Goal: Information Seeking & Learning: Learn about a topic

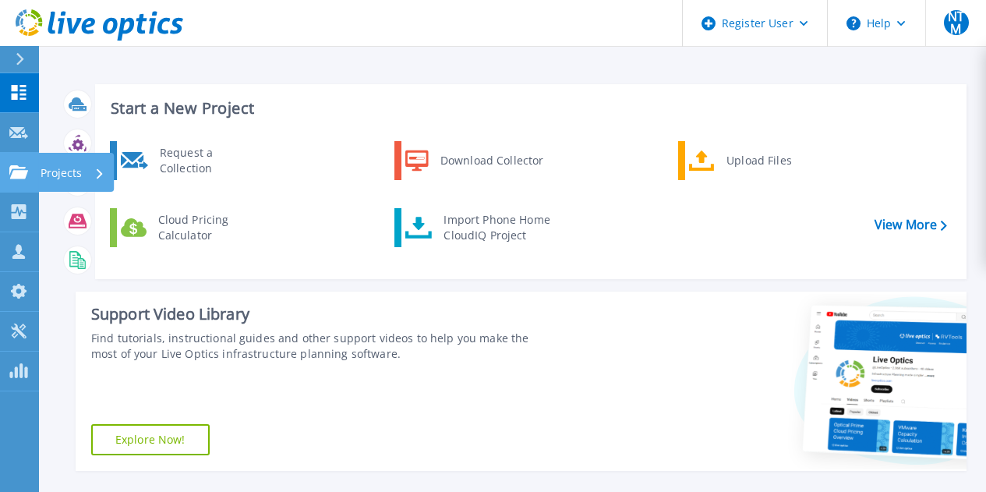
click at [16, 167] on icon at bounding box center [18, 171] width 19 height 13
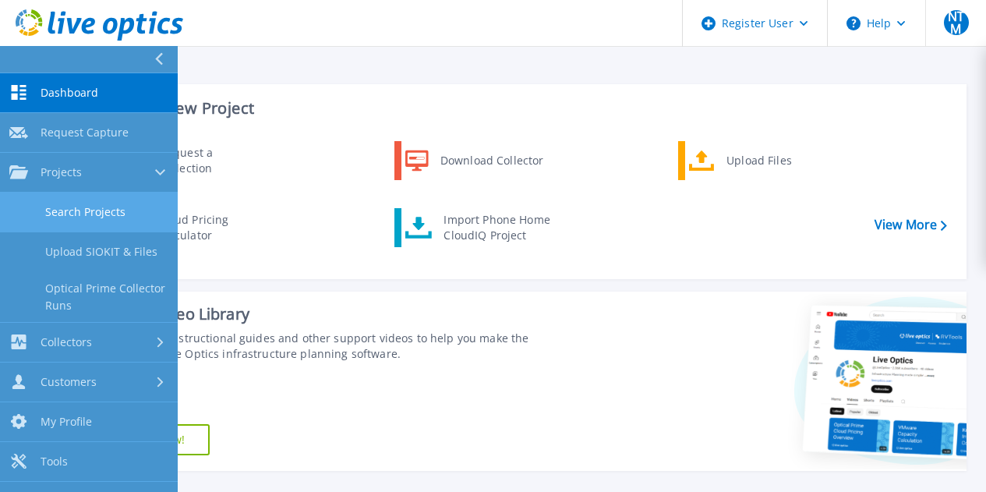
click at [49, 202] on link "Search Projects" at bounding box center [89, 212] width 178 height 40
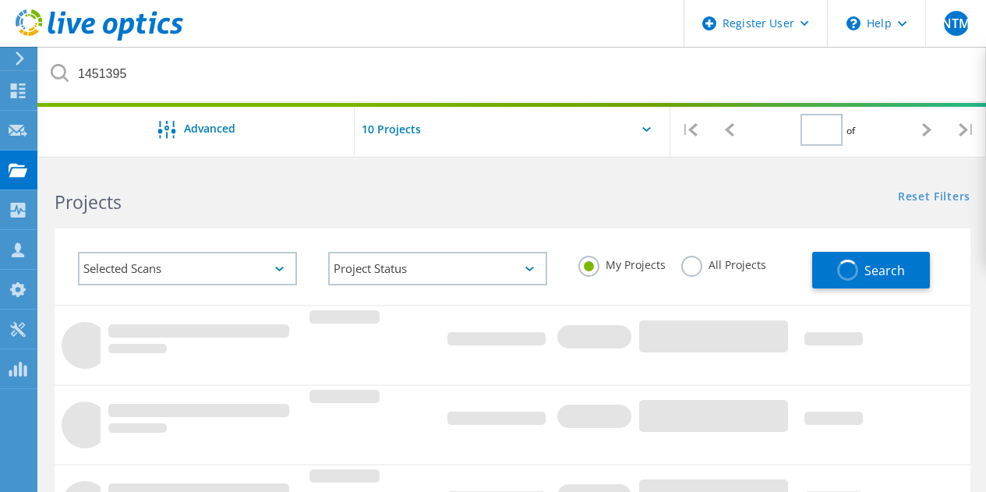
type input "1"
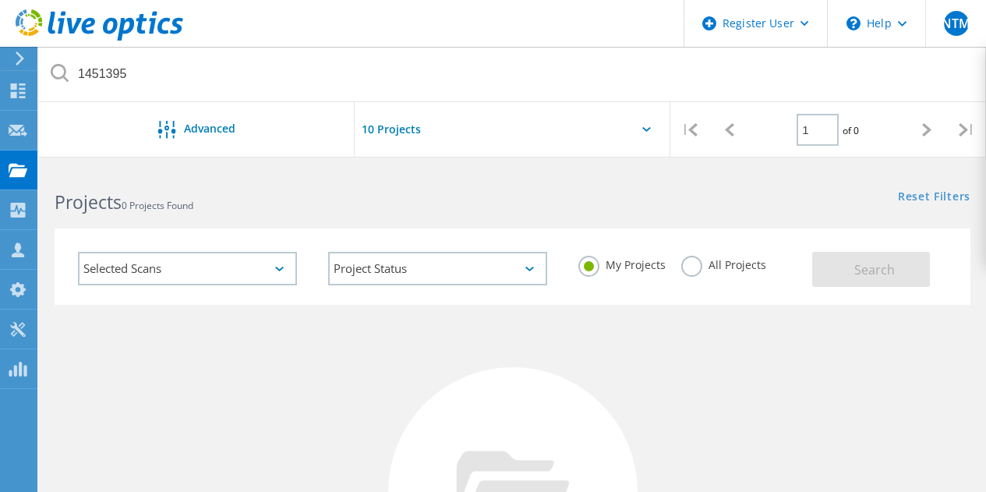
click at [691, 268] on label "All Projects" at bounding box center [723, 263] width 85 height 15
click at [0, 0] on input "All Projects" at bounding box center [0, 0] width 0 height 0
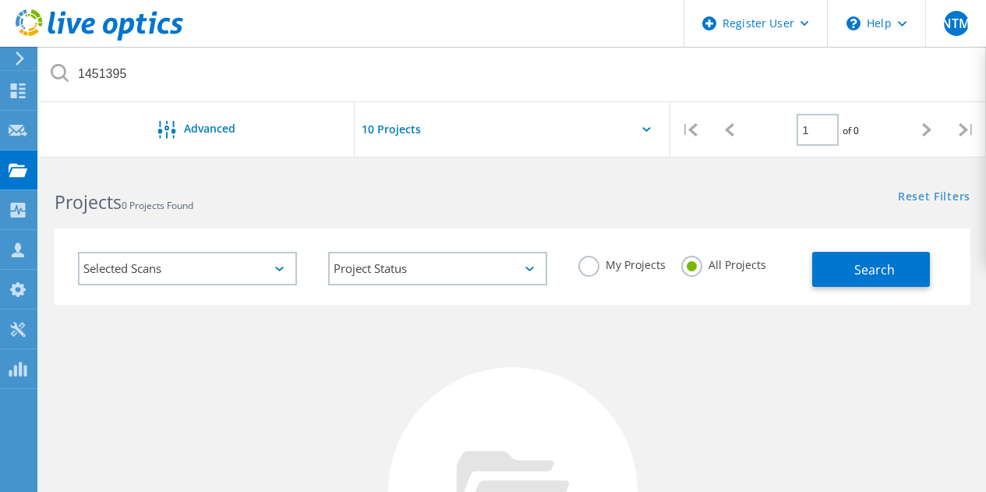
click at [337, 36] on header "Register User \n Help Explore Helpful Articles Contact Support NTM Dell User Ne…" at bounding box center [493, 23] width 986 height 47
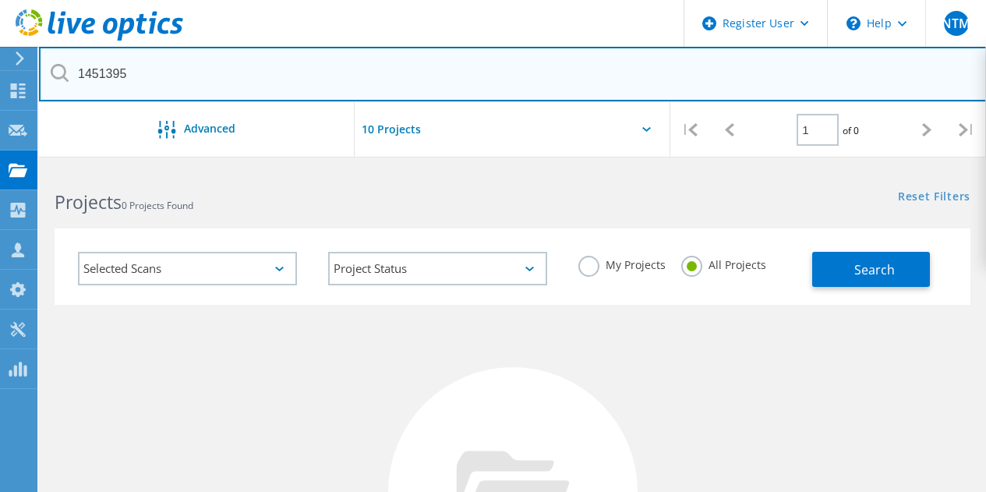
drag, startPoint x: 334, startPoint y: 72, endPoint x: 378, endPoint y: 76, distance: 43.9
click at [335, 72] on input "1451395" at bounding box center [513, 74] width 948 height 55
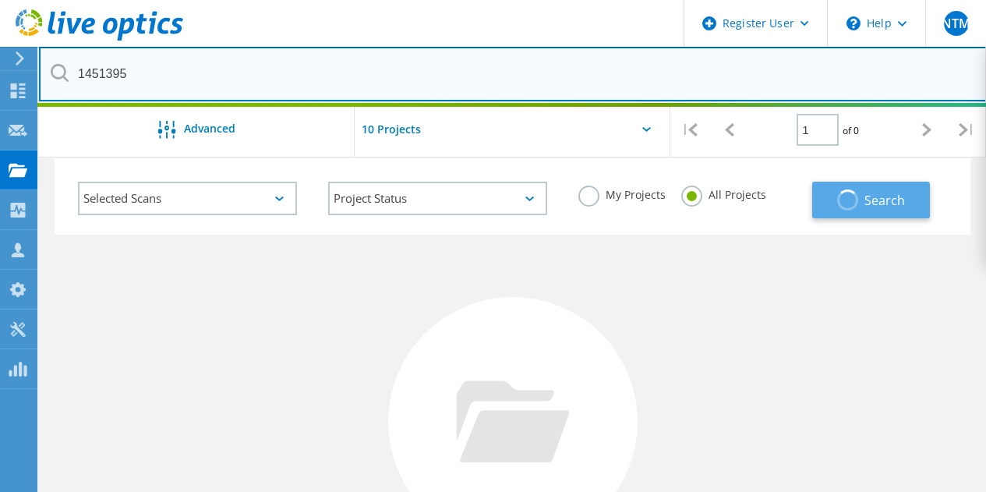
scroll to position [156, 0]
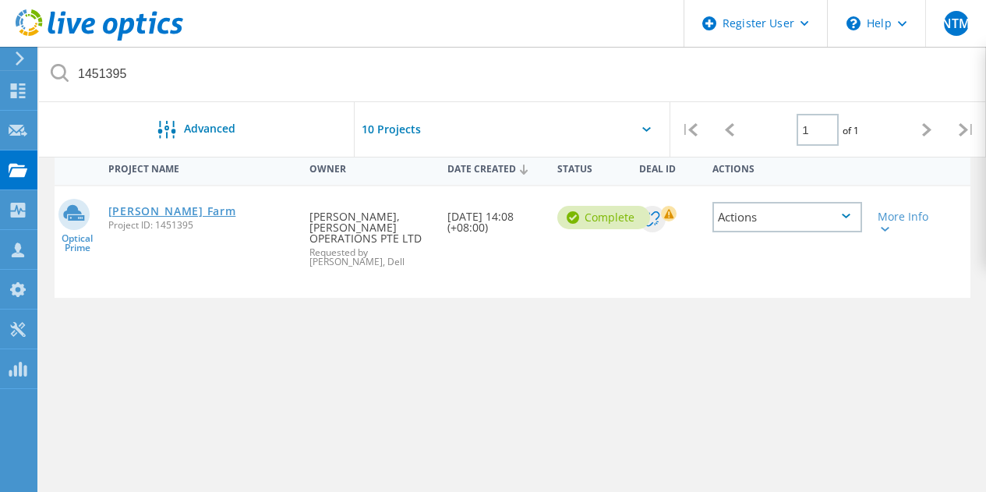
click at [164, 213] on link "[PERSON_NAME] Farm" at bounding box center [172, 211] width 128 height 11
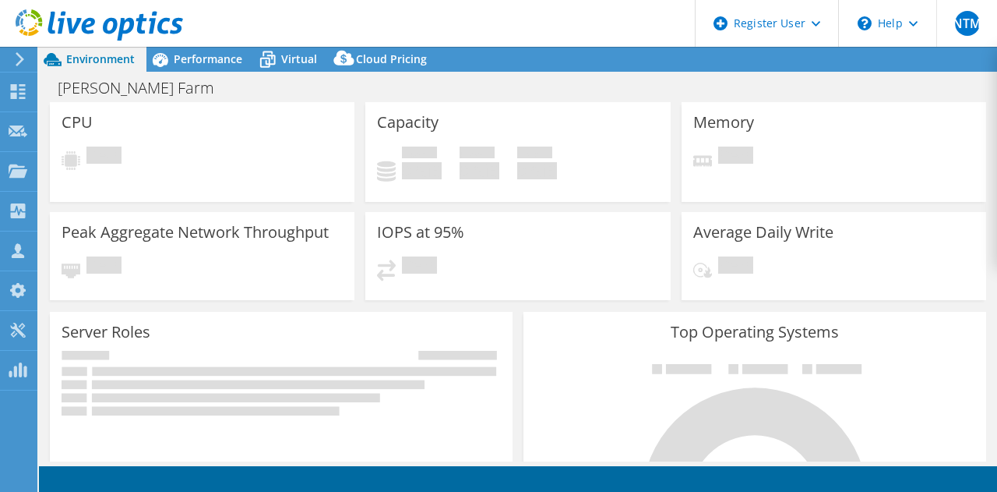
select select "[GEOGRAPHIC_DATA]"
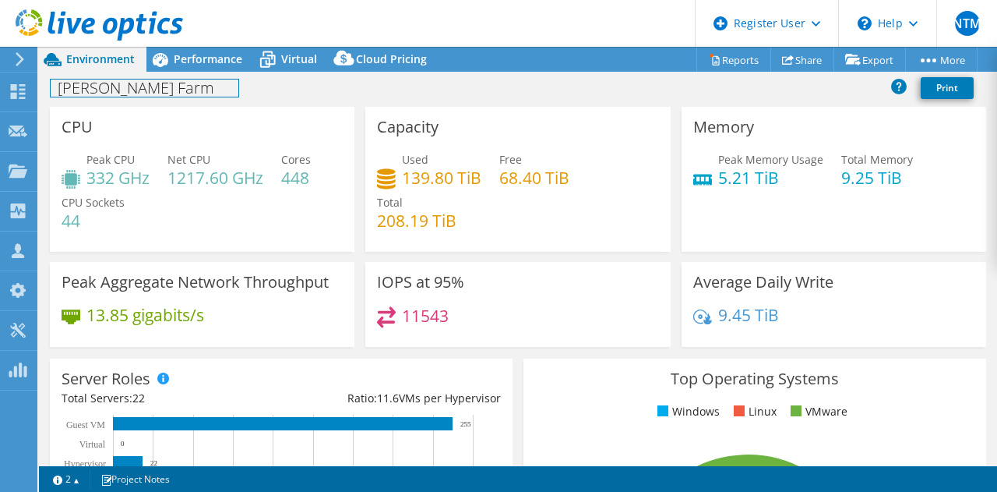
click at [189, 75] on div "Dyson VM Farm Print" at bounding box center [518, 87] width 958 height 29
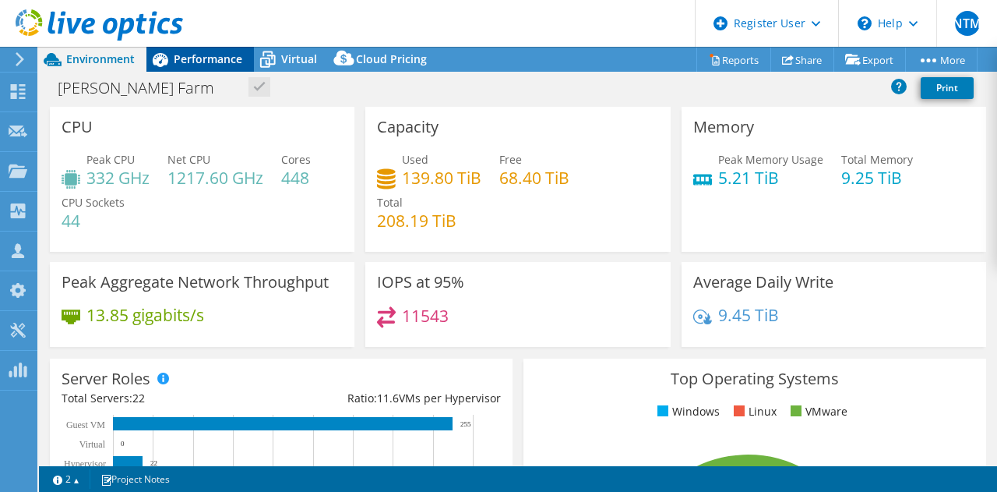
click at [228, 55] on span "Performance" at bounding box center [208, 58] width 69 height 15
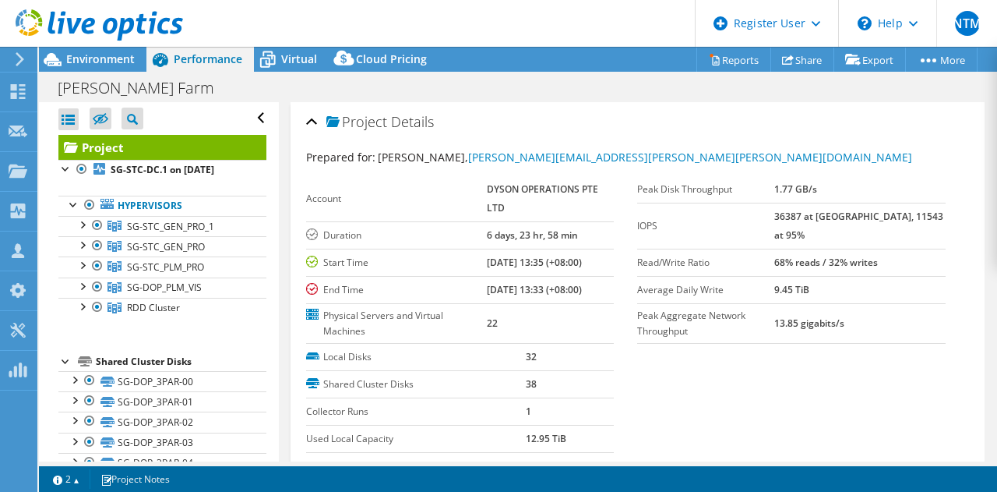
drag, startPoint x: 803, startPoint y: 189, endPoint x: 867, endPoint y: 188, distance: 64.7
click at [867, 188] on tr "Peak Disk Throughput 1.77 GB/s" at bounding box center [791, 189] width 309 height 27
click at [914, 190] on td "1.77 GB/s" at bounding box center [860, 189] width 171 height 27
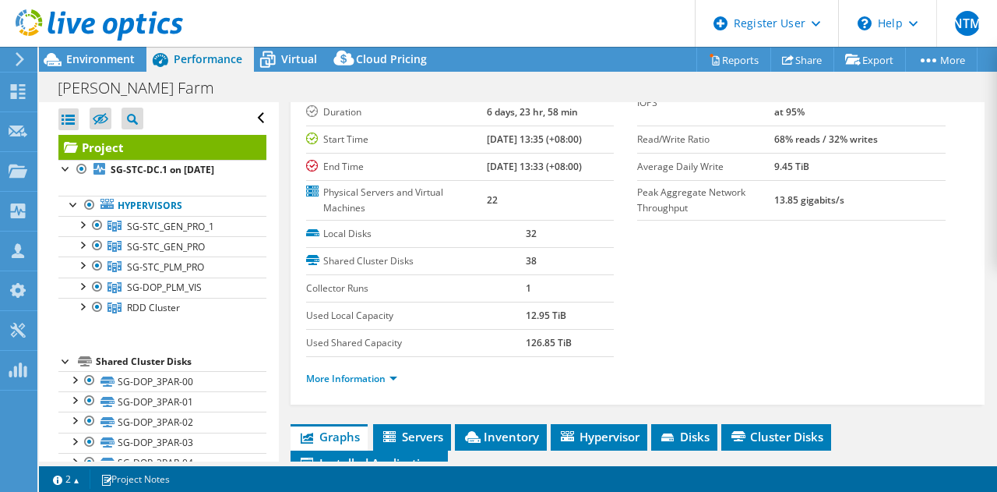
scroll to position [156, 0]
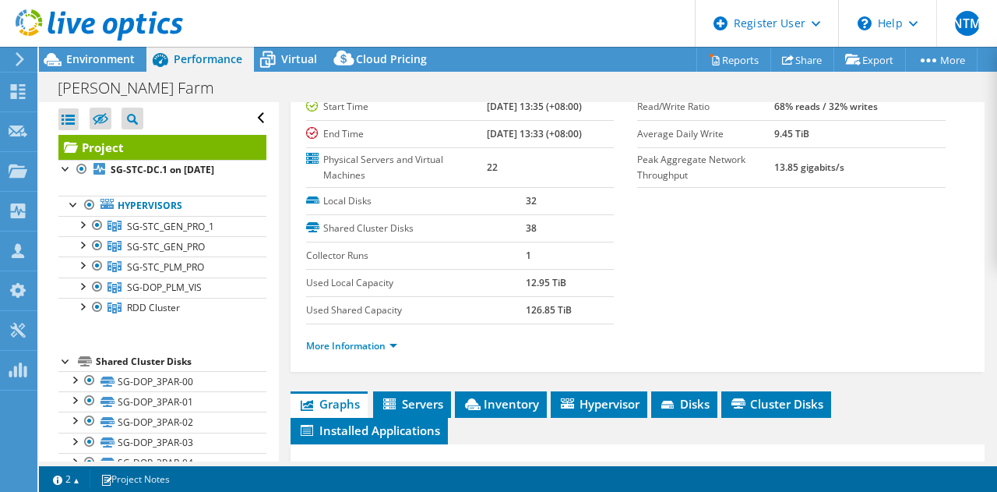
click at [382, 337] on li "More Information" at bounding box center [356, 345] width 101 height 17
click at [379, 341] on link "More Information" at bounding box center [351, 345] width 91 height 13
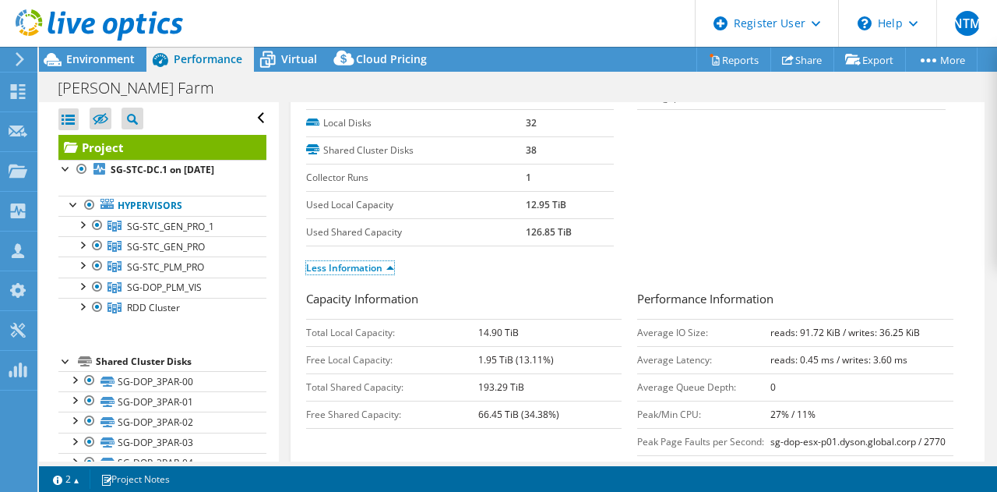
scroll to position [312, 0]
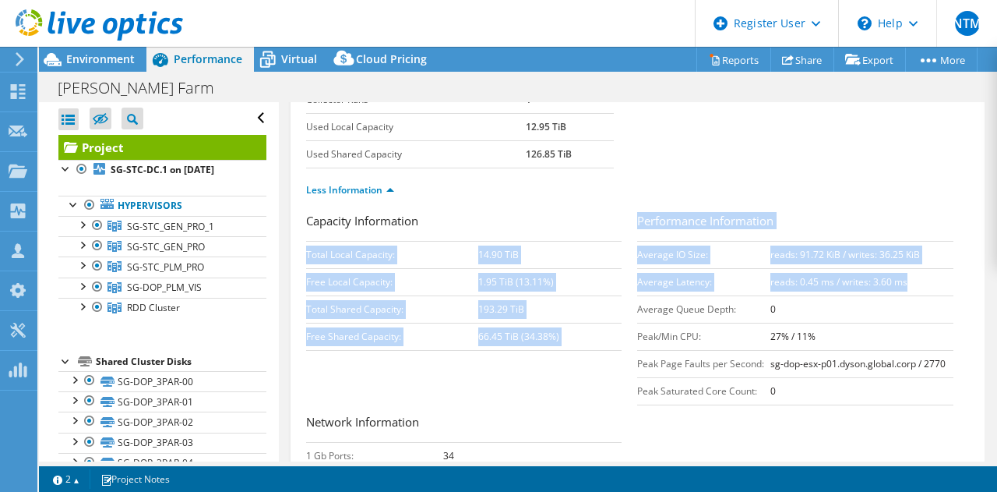
drag, startPoint x: 629, startPoint y: 284, endPoint x: 919, endPoint y: 284, distance: 290.7
click at [919, 284] on div "Capacity Information Total Local Capacity: 14.90 TiB Free Local Capacity: 1.95 …" at bounding box center [638, 418] width 664 height 412
click at [919, 284] on td "reads: 0.45 ms / writes: 3.60 ms" at bounding box center [862, 281] width 183 height 27
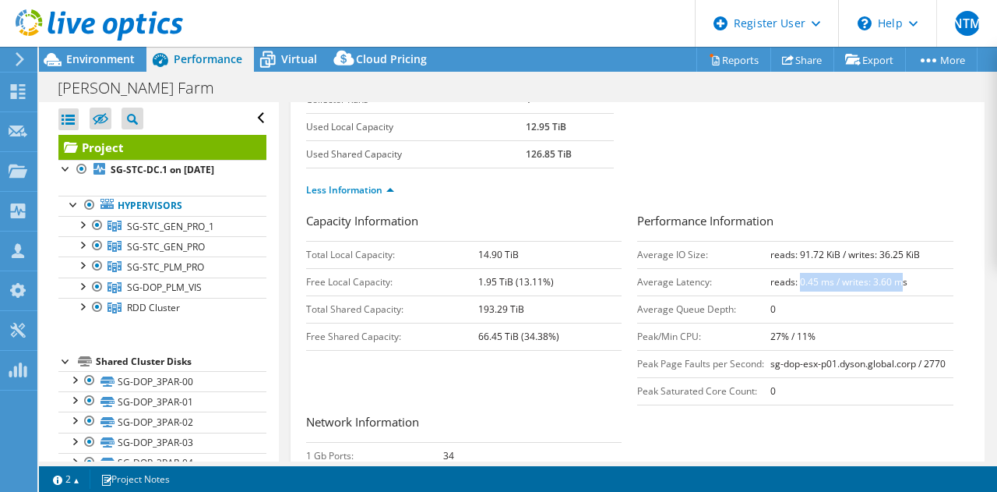
drag, startPoint x: 790, startPoint y: 281, endPoint x: 895, endPoint y: 281, distance: 105.2
click at [895, 281] on b "reads: 0.45 ms / writes: 3.60 ms" at bounding box center [839, 281] width 137 height 13
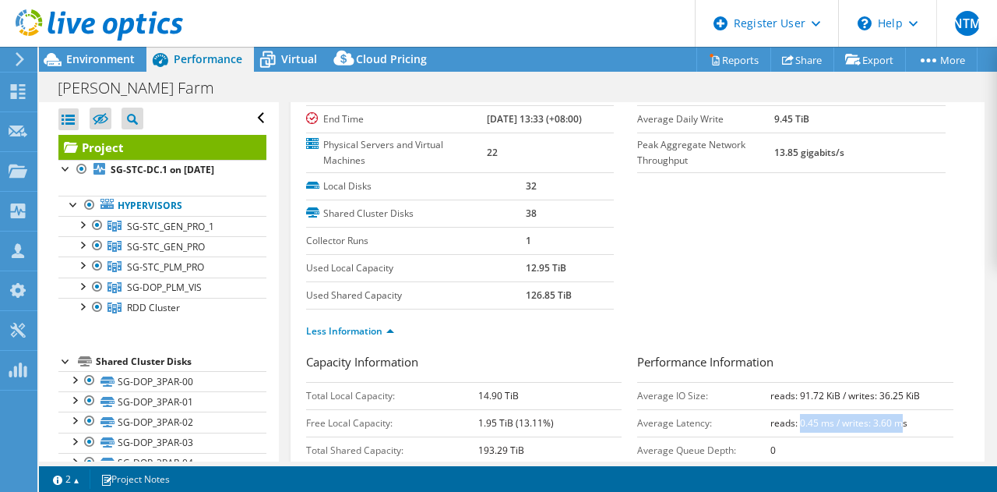
scroll to position [0, 0]
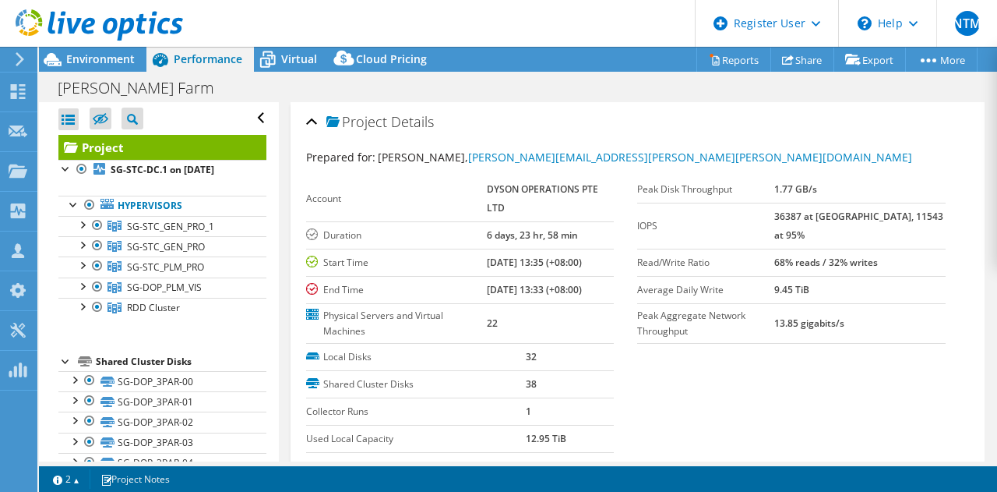
click at [733, 356] on section "Prepared for: Ronald Choong, Ronald.Choong@dyson.com Account DYSON OPERATIONS P…" at bounding box center [638, 336] width 664 height 375
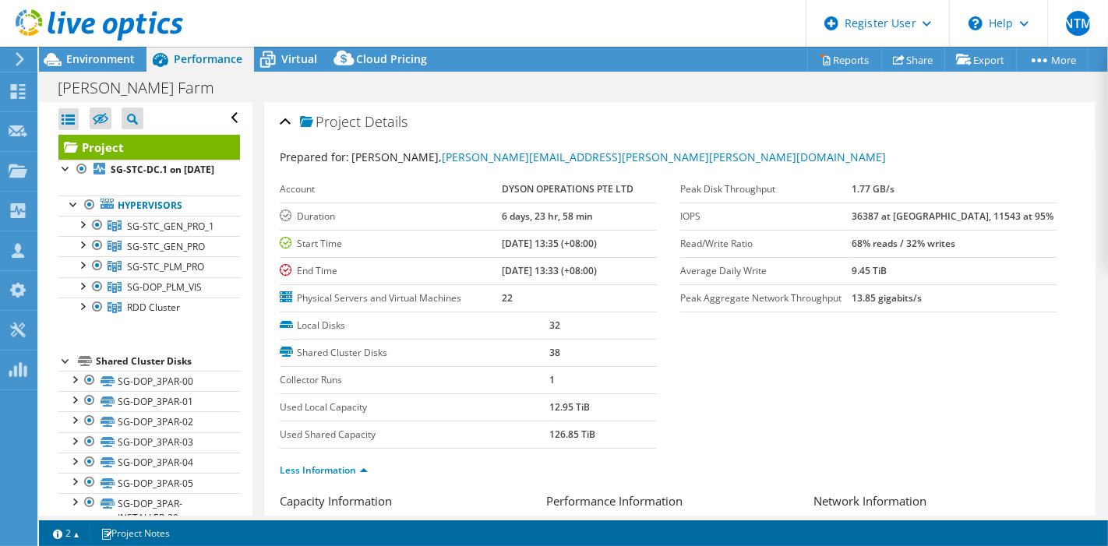
drag, startPoint x: 916, startPoint y: 2, endPoint x: 721, endPoint y: 372, distance: 419.3
click at [722, 372] on section "Prepared for: Ronald Choong, Ronald.Choong@dyson.com Account DYSON OPERATIONS P…" at bounding box center [680, 321] width 800 height 344
click at [169, 52] on icon at bounding box center [159, 59] width 27 height 27
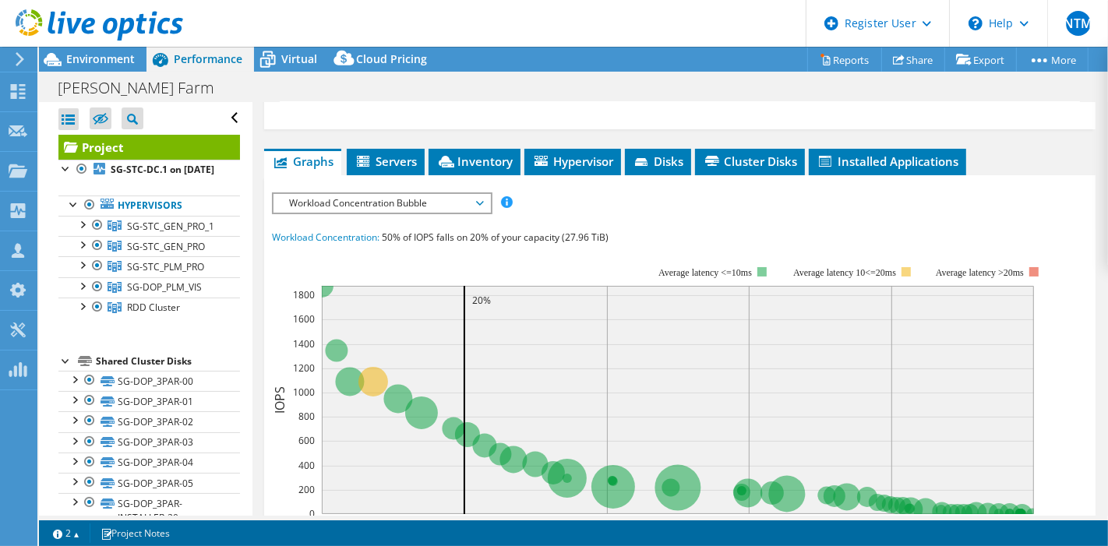
scroll to position [627, 0]
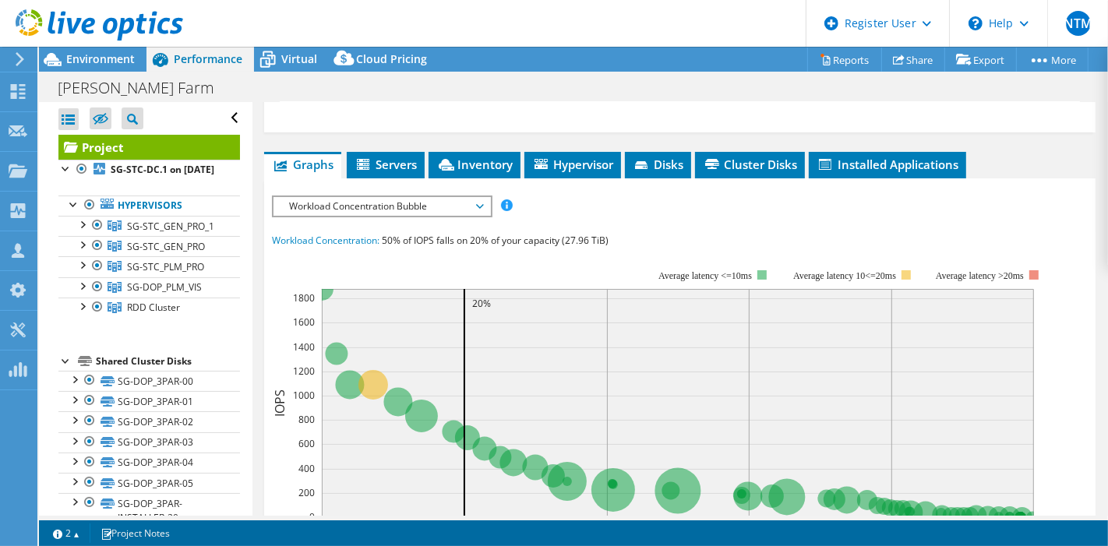
click at [297, 178] on li "Graphs" at bounding box center [302, 165] width 77 height 26
click at [305, 216] on span "Workload Concentration Bubble" at bounding box center [381, 206] width 200 height 19
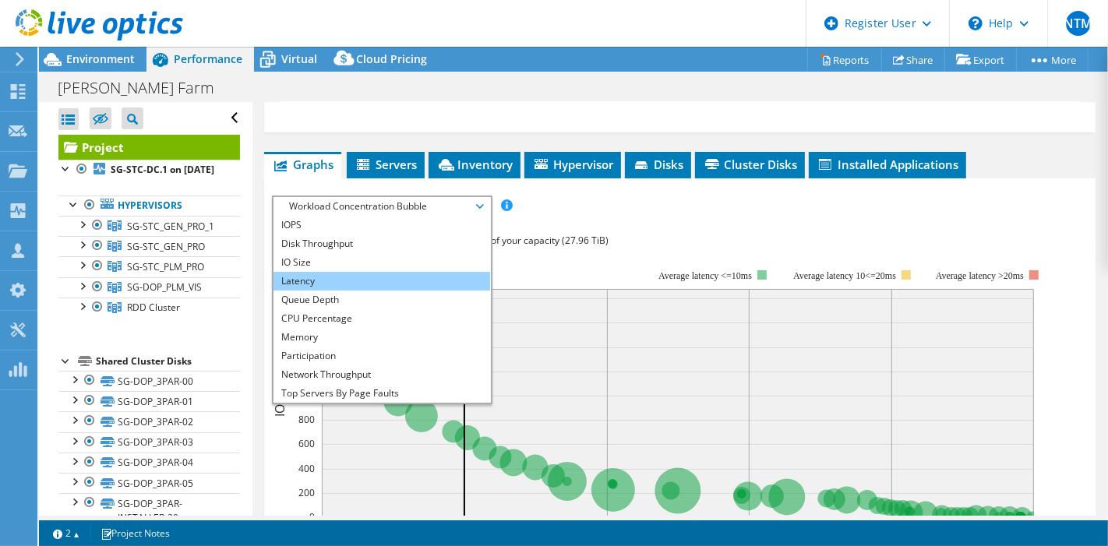
click at [299, 291] on li "Latency" at bounding box center [382, 281] width 216 height 19
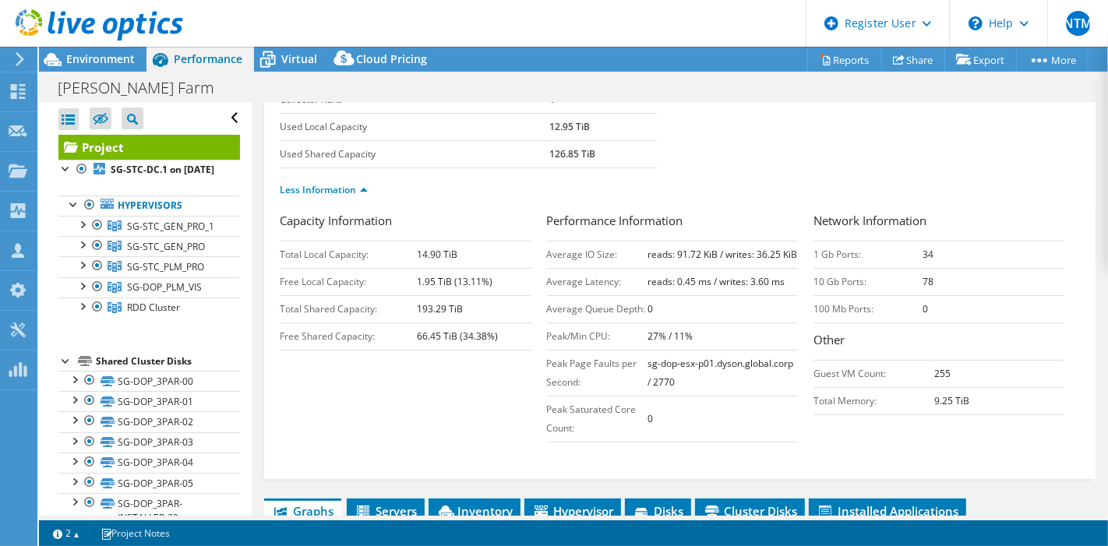
scroll to position [282, 0]
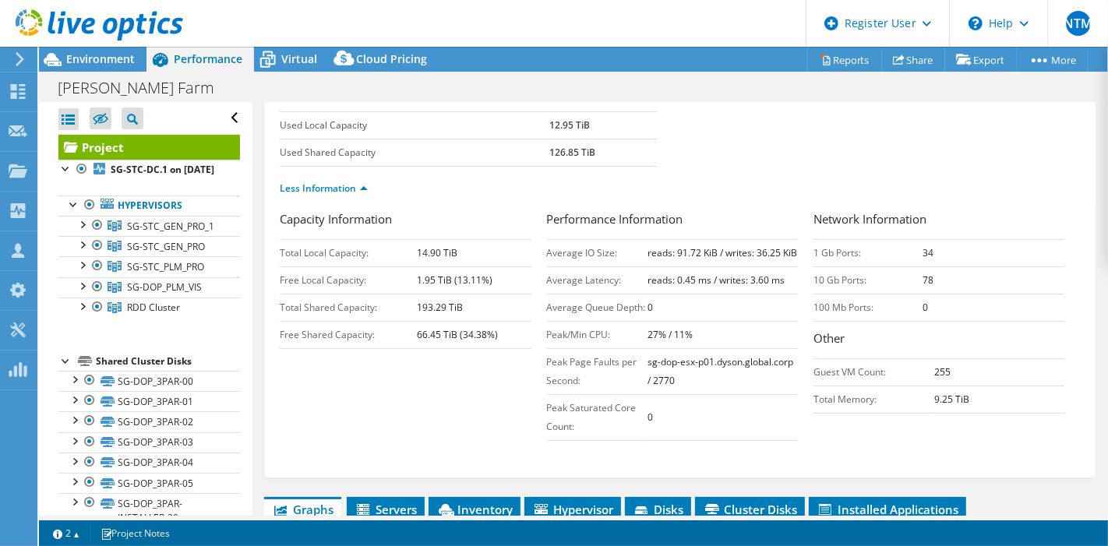
click at [793, 290] on div "Performance Information Average IO Size: reads: 91.72 KiB / writes: 36.25 KiB A…" at bounding box center [680, 325] width 266 height 231
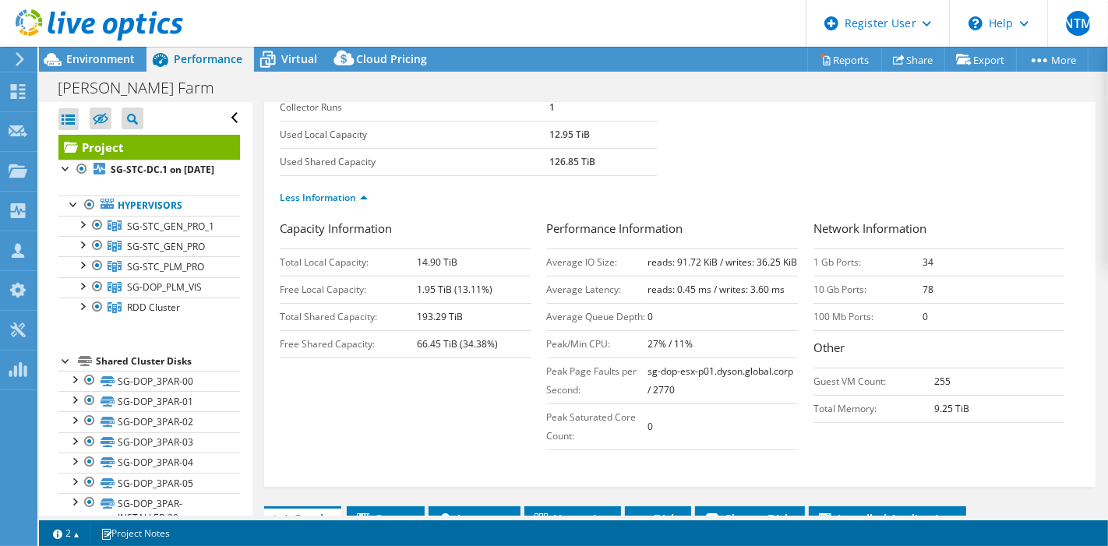
scroll to position [267, 0]
